Goal: Information Seeking & Learning: Find specific fact

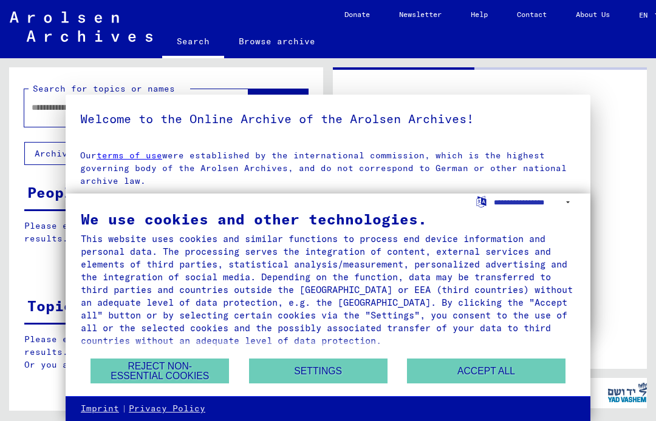
type input "*******"
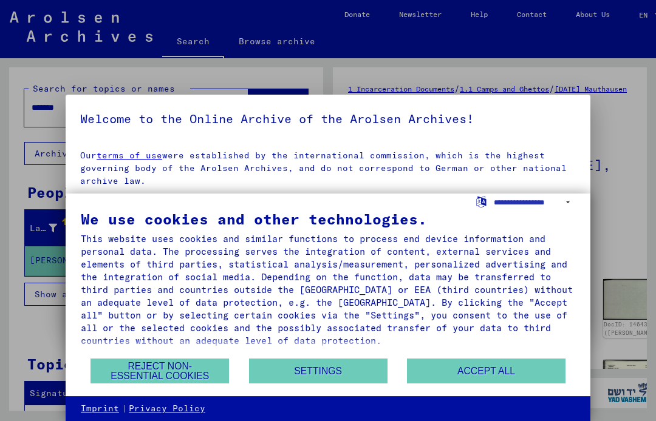
click at [174, 363] on button "Reject non-essential cookies" at bounding box center [159, 371] width 138 height 25
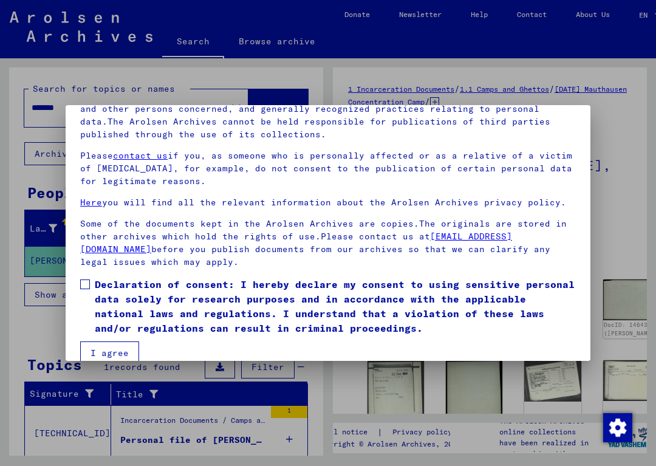
scroll to position [70, 0]
click at [120, 341] on button "I agree" at bounding box center [109, 352] width 59 height 23
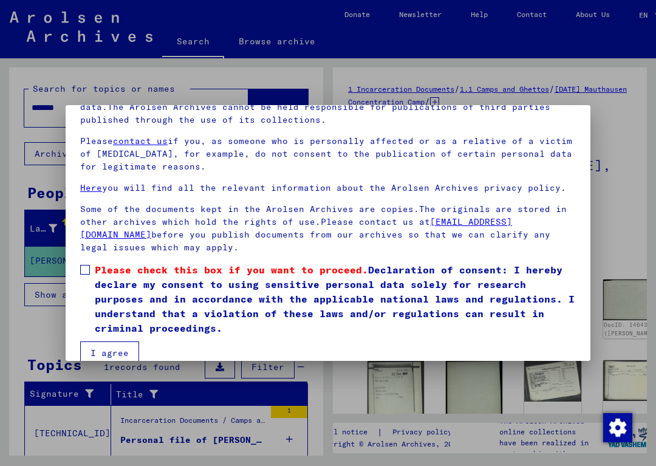
click at [622, 194] on div at bounding box center [328, 233] width 656 height 466
click at [615, 228] on div at bounding box center [328, 233] width 656 height 466
click at [621, 225] on div at bounding box center [328, 233] width 656 height 466
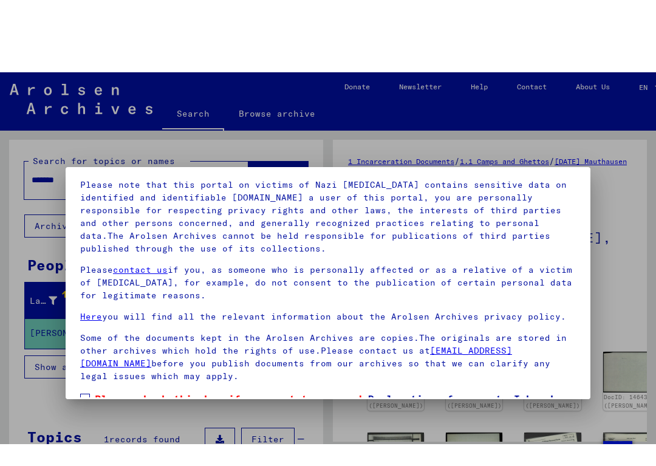
scroll to position [78, 0]
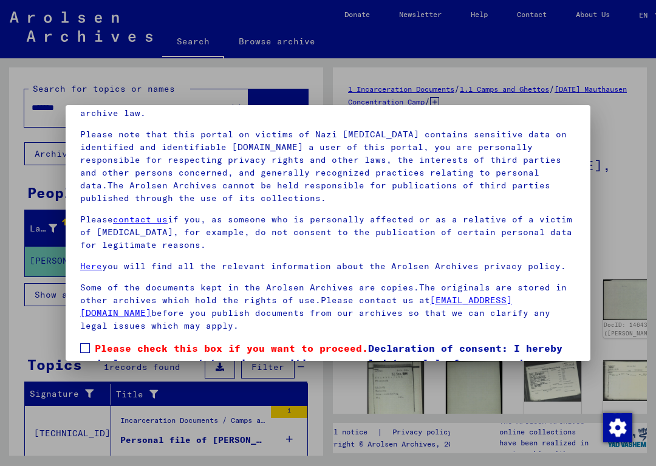
click at [638, 213] on div at bounding box center [328, 233] width 656 height 466
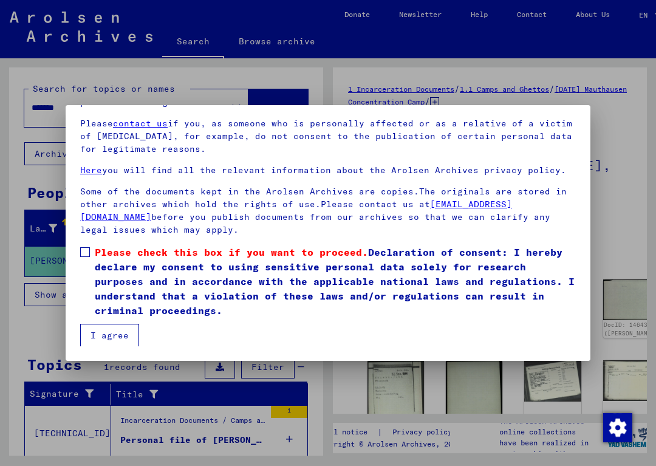
scroll to position [107, 0]
click at [124, 329] on button "I agree" at bounding box center [109, 335] width 59 height 23
click at [122, 330] on button "I agree" at bounding box center [109, 335] width 59 height 23
click at [116, 328] on button "I agree" at bounding box center [109, 335] width 59 height 23
click at [124, 336] on button "I agree" at bounding box center [109, 335] width 59 height 23
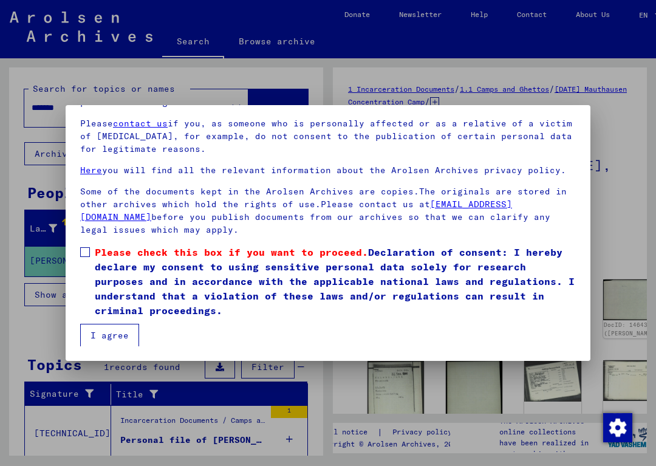
click at [100, 330] on button "I agree" at bounding box center [109, 335] width 59 height 23
click at [117, 335] on button "I agree" at bounding box center [109, 335] width 59 height 23
click at [626, 421] on img "Change consent" at bounding box center [617, 427] width 29 height 29
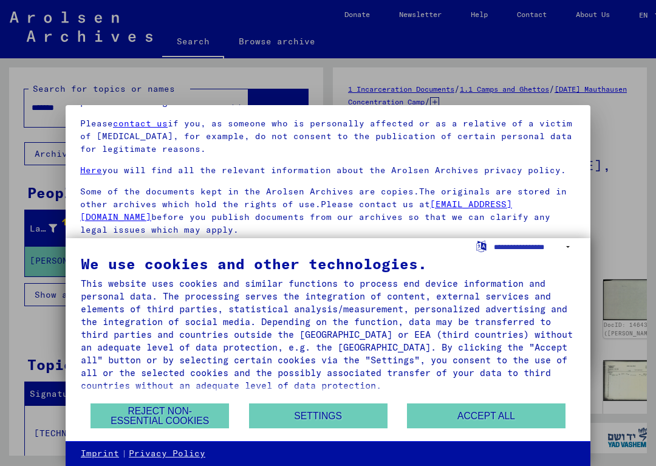
click at [182, 410] on button "Reject non-essential cookies" at bounding box center [159, 415] width 138 height 25
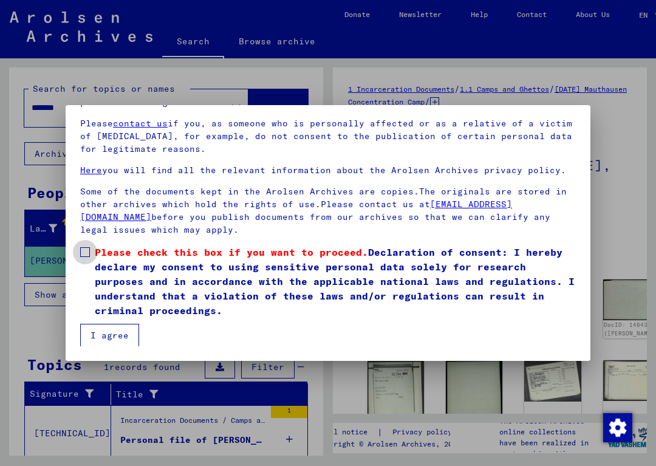
click at [92, 245] on label "Please check this box if you want to proceed. Declaration of consent: I hereby …" at bounding box center [328, 281] width 496 height 73
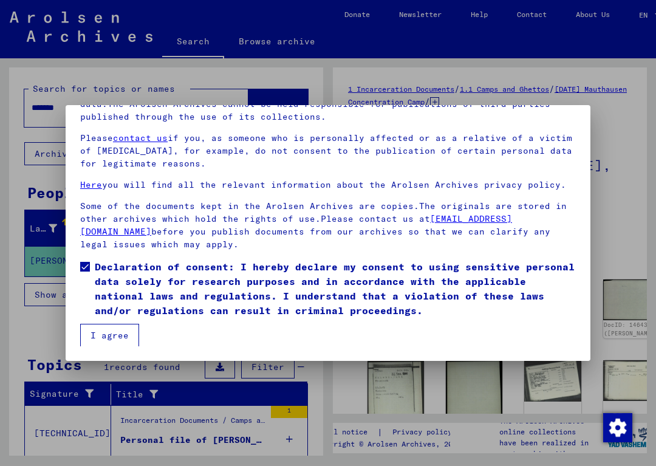
scroll to position [52, 0]
click at [131, 342] on button "I agree" at bounding box center [109, 335] width 59 height 23
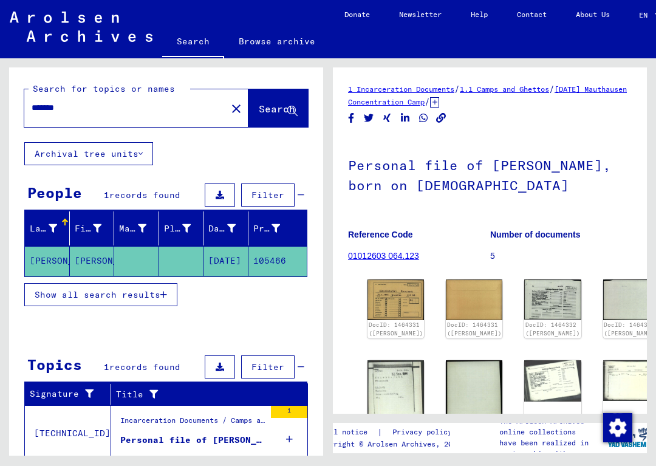
scroll to position [0, 0]
